Goal: Obtain resource: Download file/media

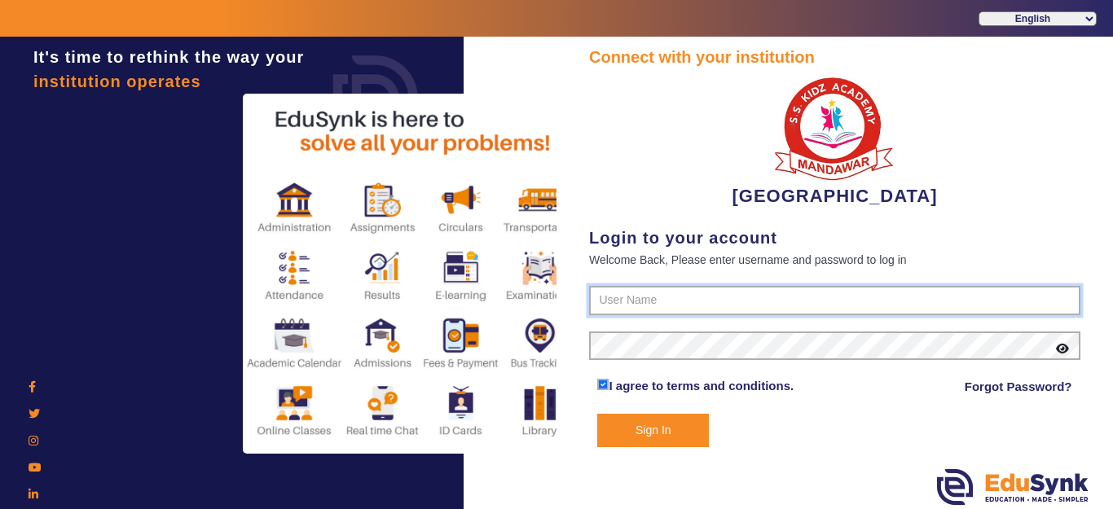
type input "9928895959"
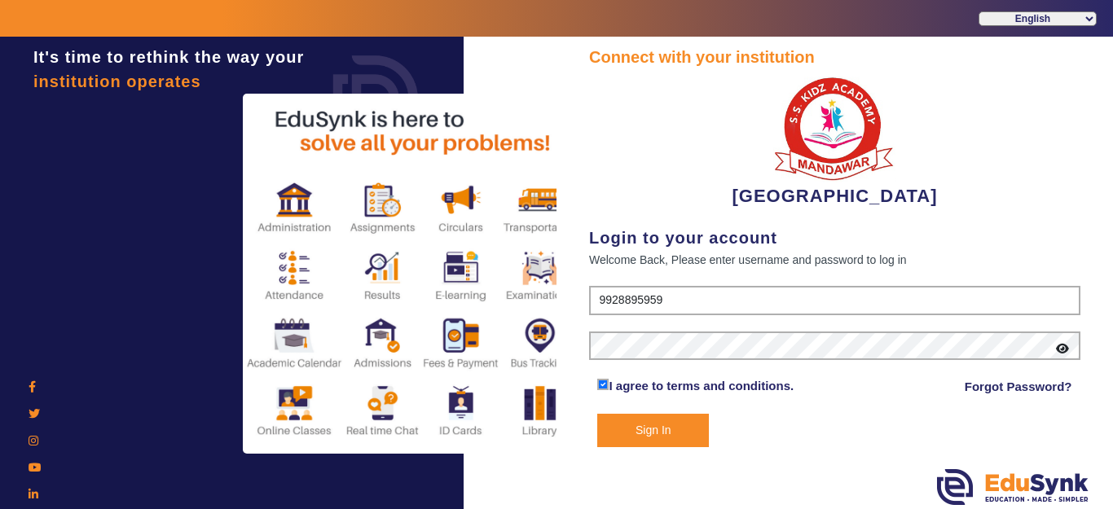
click at [621, 283] on div "Connect with your institution [GEOGRAPHIC_DATA] Login to your account Welcome B…" at bounding box center [834, 246] width 491 height 402
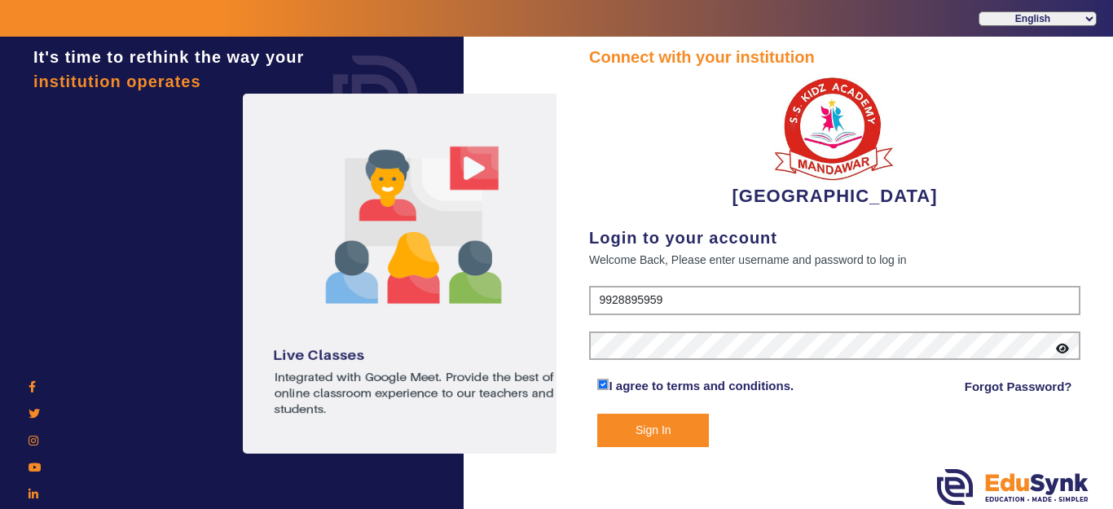
click at [657, 420] on button "Sign In" at bounding box center [653, 430] width 112 height 33
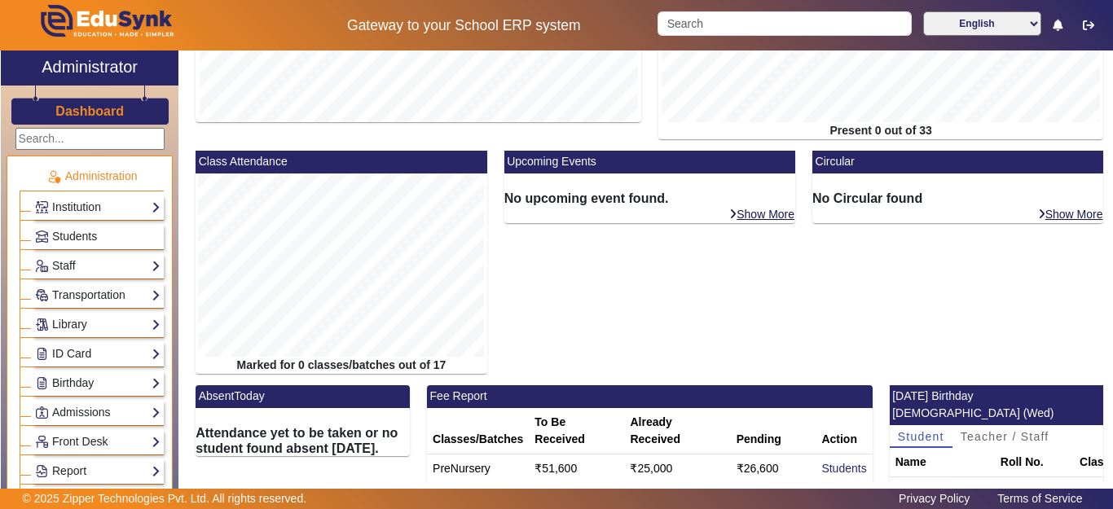
scroll to position [388, 0]
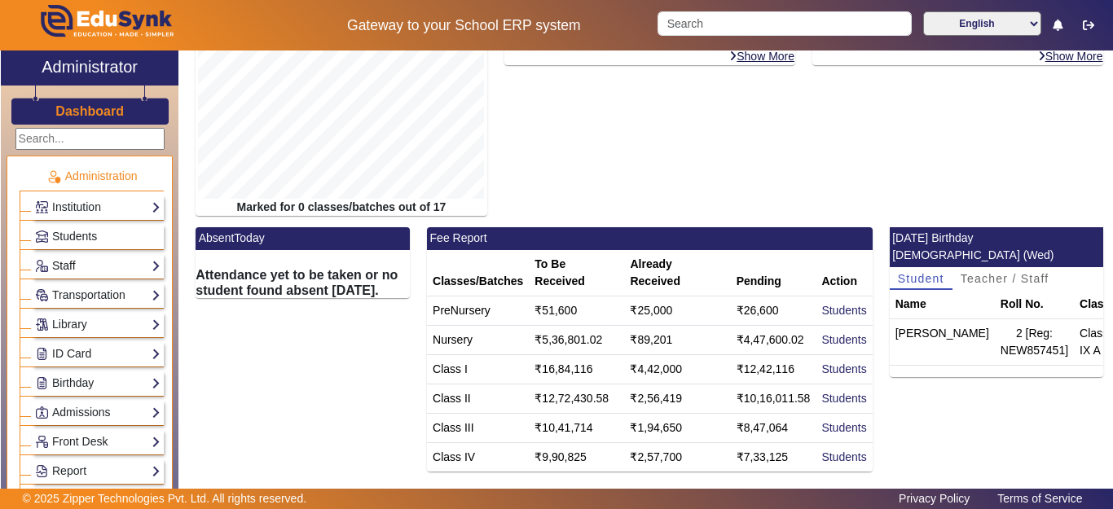
click at [67, 266] on link "Staff" at bounding box center [97, 266] width 125 height 19
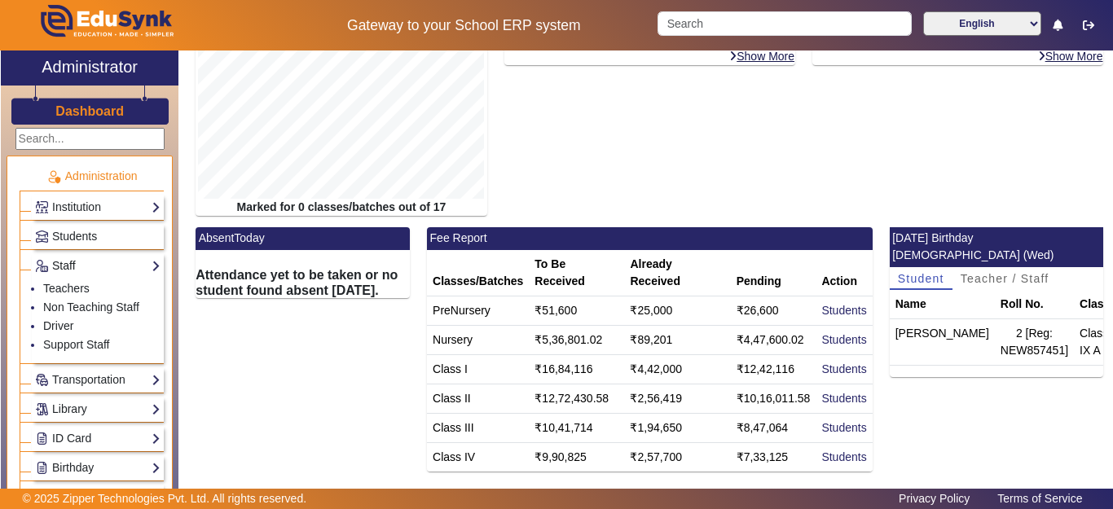
click at [68, 269] on link "Staff" at bounding box center [97, 266] width 125 height 19
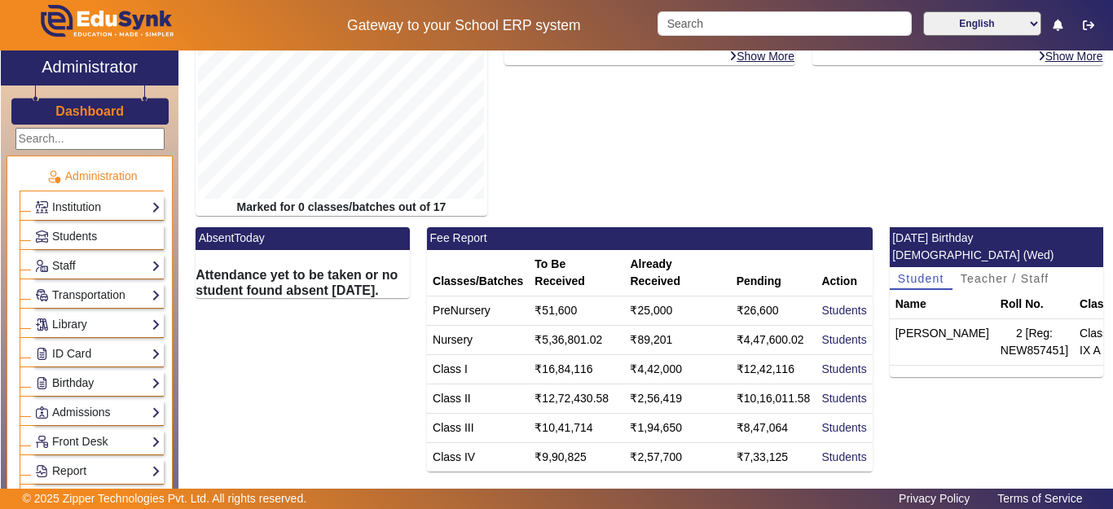
click at [64, 385] on link "Birthday" at bounding box center [97, 383] width 125 height 19
click at [68, 410] on link "Students" at bounding box center [65, 405] width 45 height 13
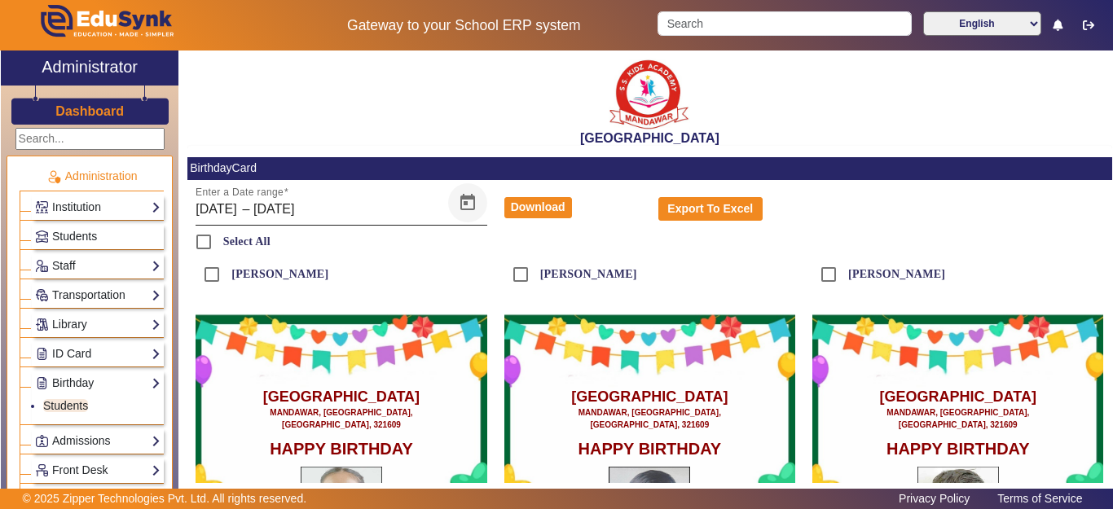
click at [461, 204] on span "Open calendar" at bounding box center [467, 202] width 39 height 39
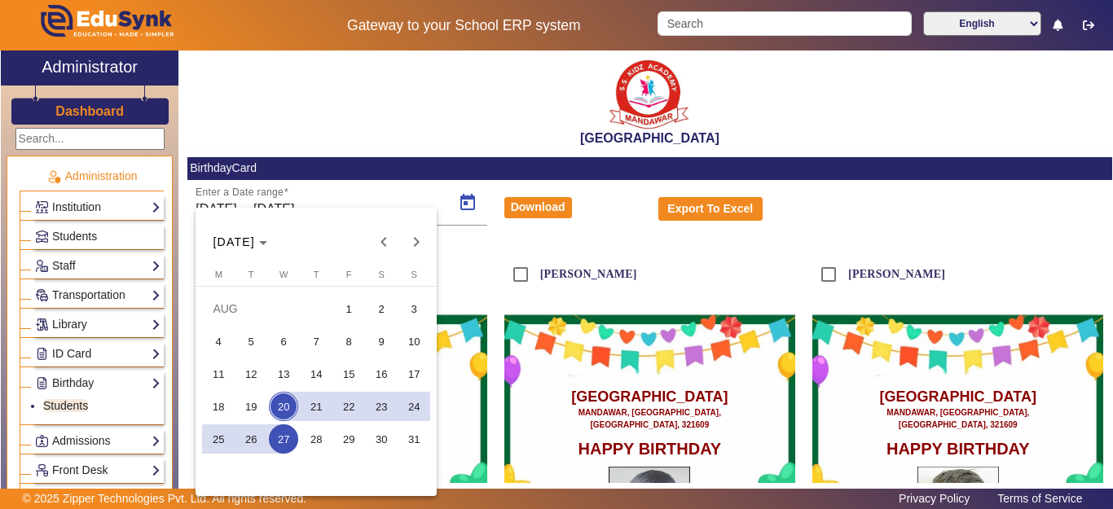
click at [289, 402] on span "20" at bounding box center [283, 406] width 29 height 29
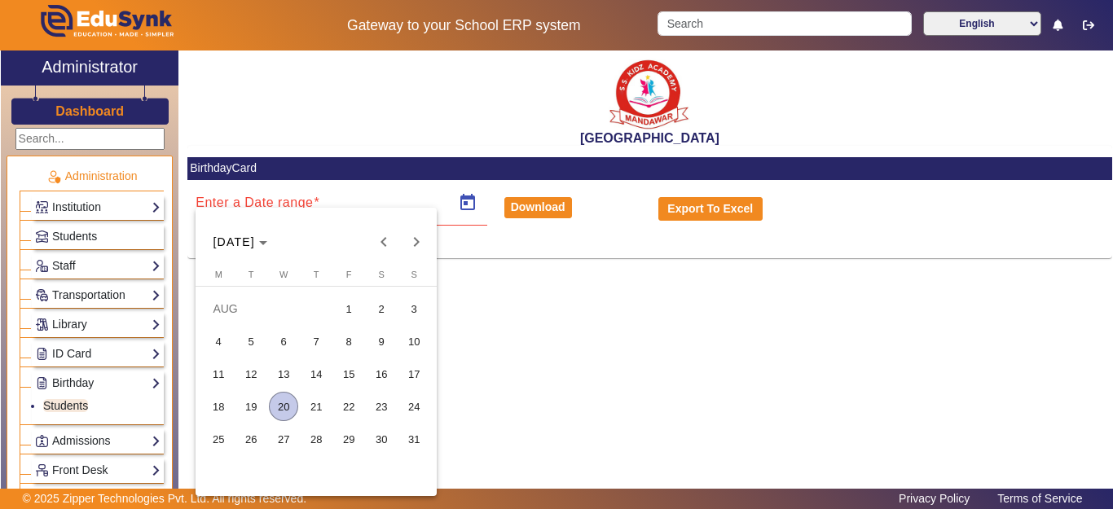
click at [283, 403] on span "20" at bounding box center [283, 406] width 29 height 29
type input "[DATE]"
click at [283, 403] on span "20" at bounding box center [283, 406] width 29 height 29
type input "[DATE]"
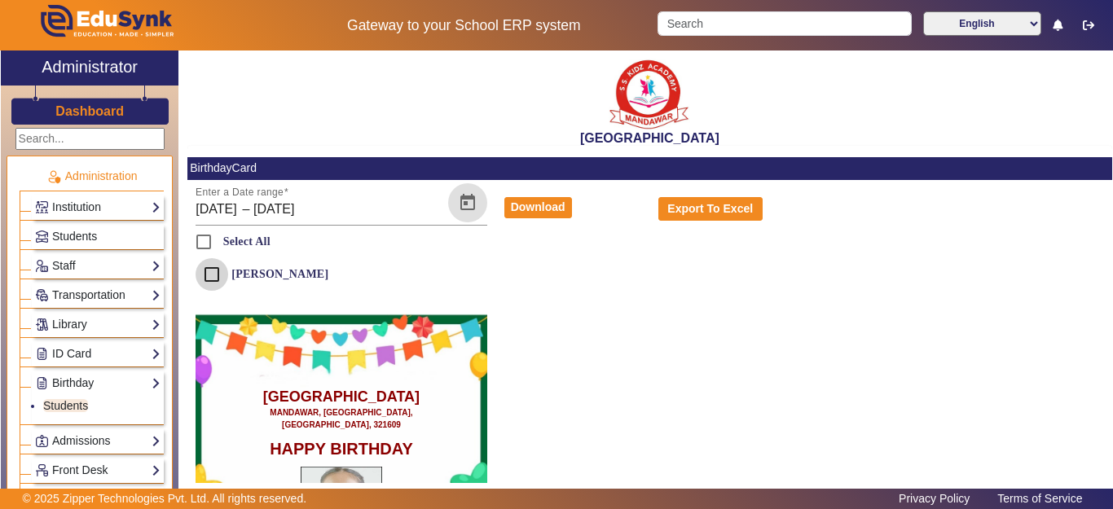
click at [213, 280] on input "[PERSON_NAME]" at bounding box center [211, 274] width 33 height 33
checkbox input "true"
drag, startPoint x: 552, startPoint y: 209, endPoint x: 563, endPoint y: 325, distance: 117.0
click at [551, 209] on button "Download" at bounding box center [538, 207] width 68 height 21
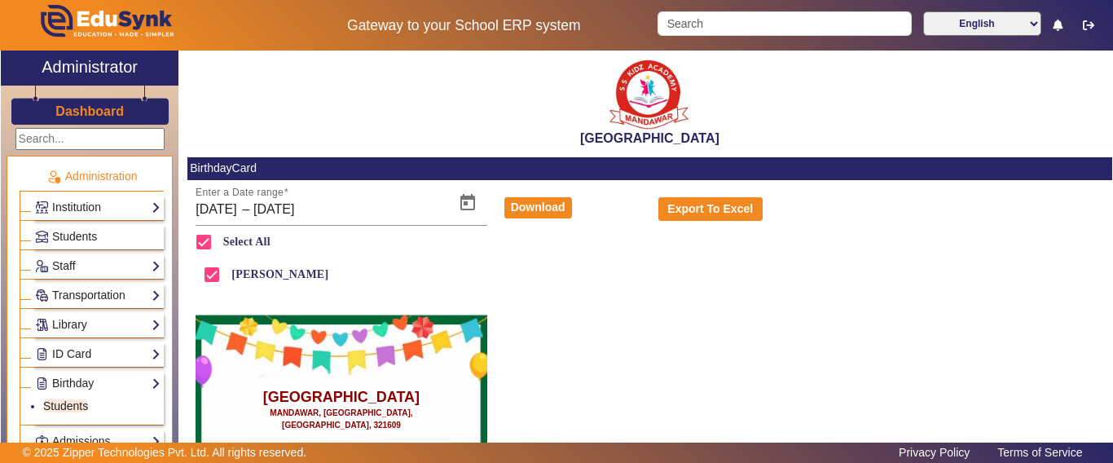
click at [81, 112] on h3 "Dashboard" at bounding box center [89, 110] width 68 height 15
